Goal: Check status: Check status

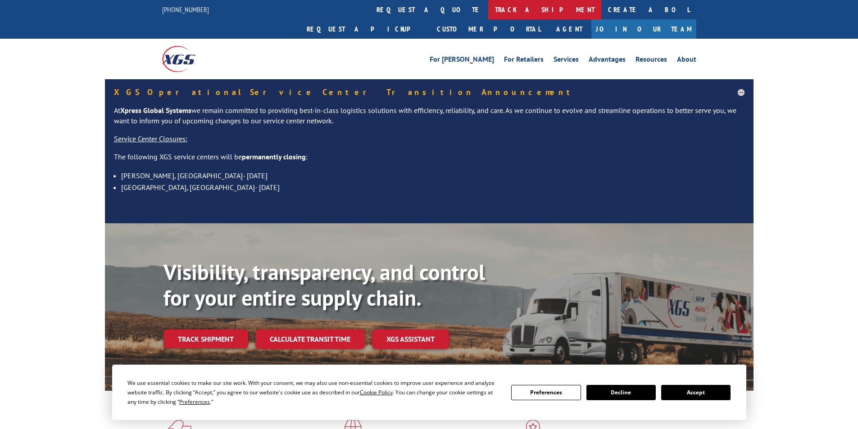
click at [488, 12] on link "track a shipment" at bounding box center [544, 9] width 113 height 19
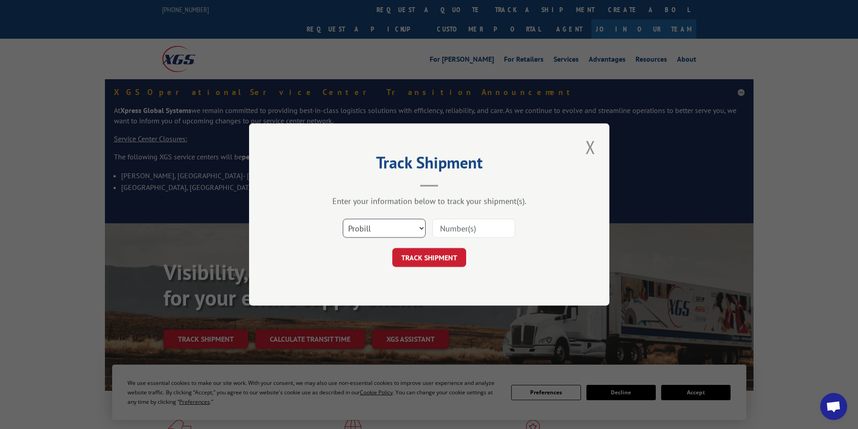
click at [423, 228] on select "Select category... Probill BOL PO" at bounding box center [384, 228] width 83 height 19
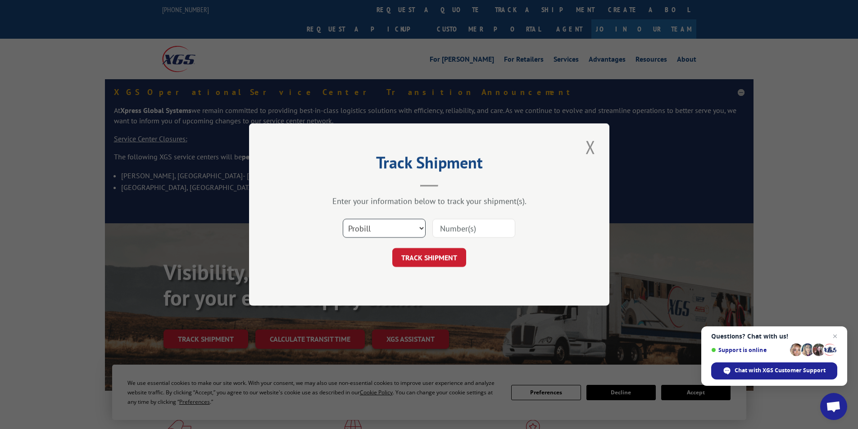
select select "bol"
click at [343, 219] on select "Select category... Probill BOL PO" at bounding box center [384, 228] width 83 height 19
click at [455, 233] on input at bounding box center [474, 228] width 83 height 19
type input "2826850"
click at [436, 258] on button "TRACK SHIPMENT" at bounding box center [430, 257] width 74 height 19
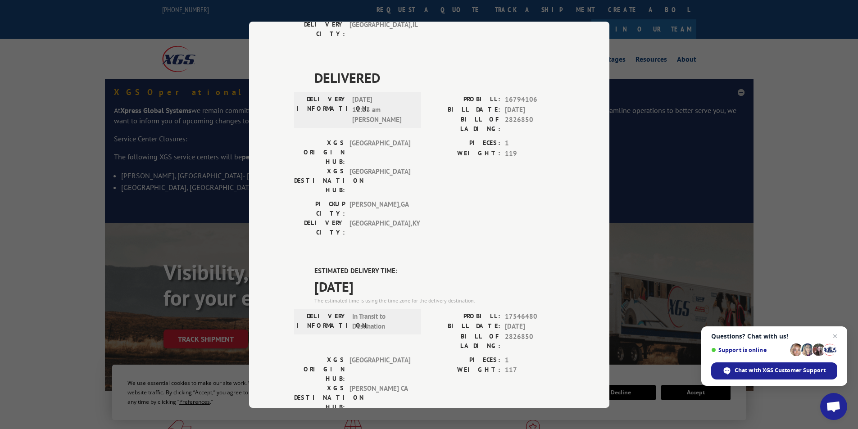
scroll to position [270, 0]
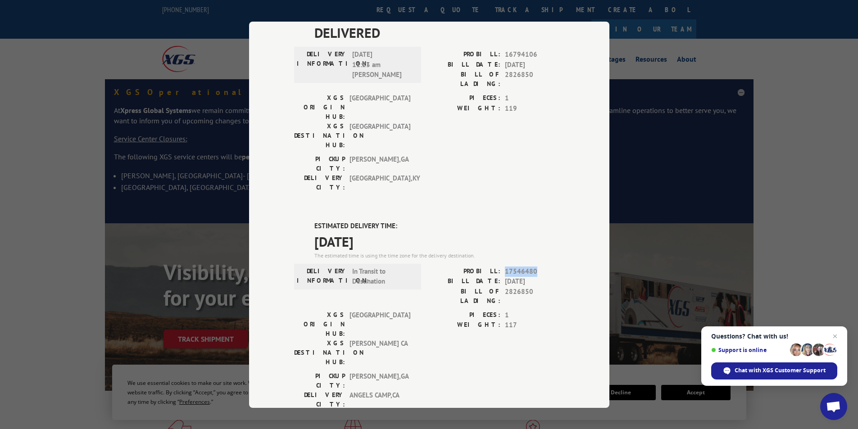
drag, startPoint x: 535, startPoint y: 177, endPoint x: 502, endPoint y: 177, distance: 33.3
click at [505, 266] on span "17546480" at bounding box center [534, 271] width 59 height 10
copy span "17546480"
